Goal: Information Seeking & Learning: Find specific page/section

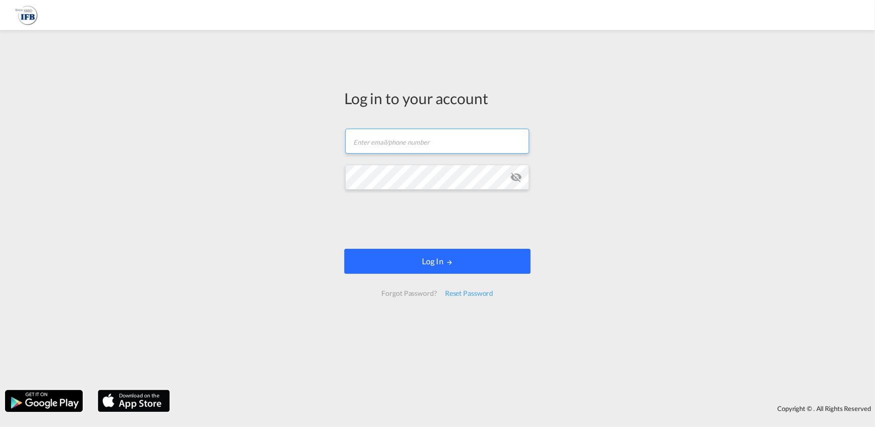
type input "[PERSON_NAME][EMAIL_ADDRESS][PERSON_NAME][DOMAIN_NAME]"
click at [460, 264] on button "Log In" at bounding box center [437, 261] width 186 height 25
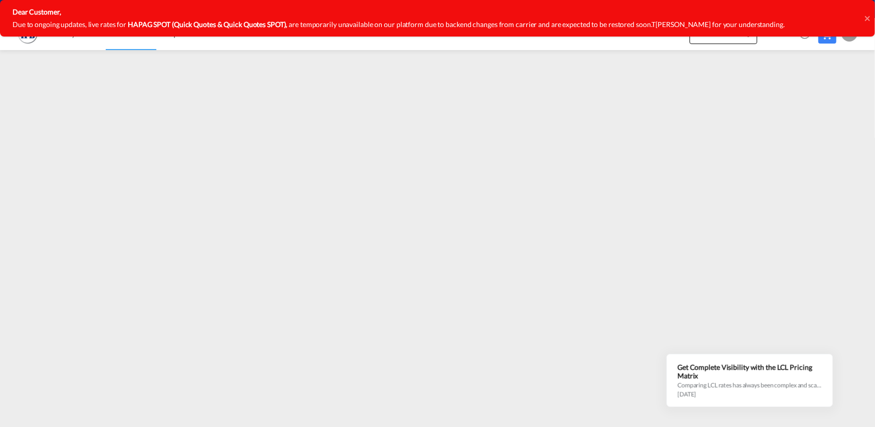
click at [868, 21] on icon at bounding box center [867, 19] width 5 height 8
